Goal: Information Seeking & Learning: Learn about a topic

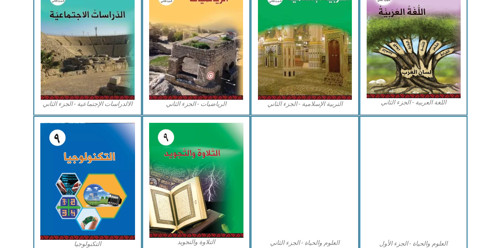
scroll to position [411, 0]
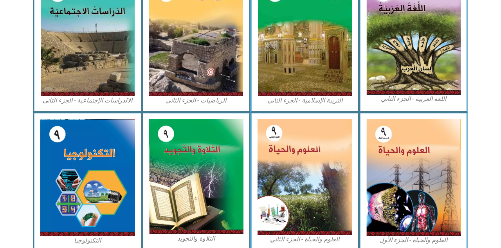
click at [427, 182] on img at bounding box center [413, 177] width 95 height 117
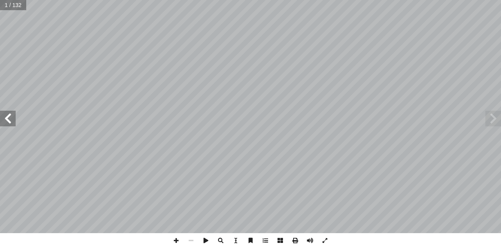
click at [11, 118] on span at bounding box center [8, 119] width 16 height 16
click at [6, 117] on span at bounding box center [8, 119] width 16 height 16
click at [6, 120] on span at bounding box center [8, 119] width 16 height 16
click at [5, 114] on span at bounding box center [8, 119] width 16 height 16
click at [9, 115] on span at bounding box center [8, 119] width 16 height 16
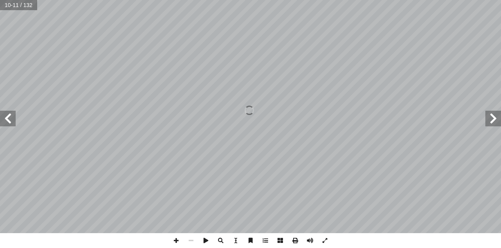
click at [500, 117] on span at bounding box center [493, 119] width 16 height 16
click at [493, 114] on span at bounding box center [493, 119] width 16 height 16
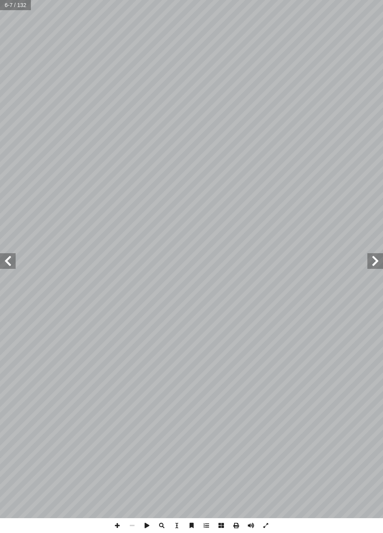
click at [9, 248] on span at bounding box center [8, 261] width 16 height 16
click at [10, 248] on span at bounding box center [8, 261] width 16 height 16
click at [8, 248] on span at bounding box center [8, 261] width 16 height 16
click at [372, 248] on span at bounding box center [376, 261] width 16 height 16
click at [380, 248] on span at bounding box center [376, 261] width 16 height 16
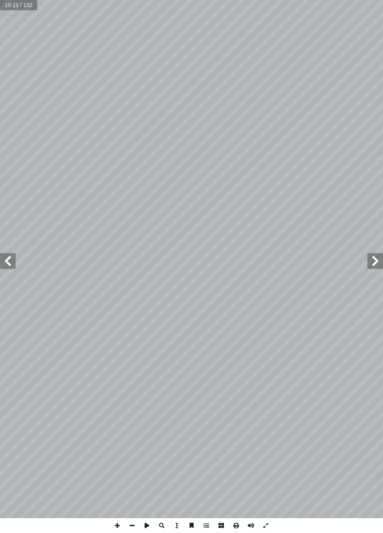
click at [8, 248] on span at bounding box center [8, 261] width 16 height 16
click at [9, 248] on span at bounding box center [8, 261] width 16 height 16
